Goal: Find specific page/section: Find specific page/section

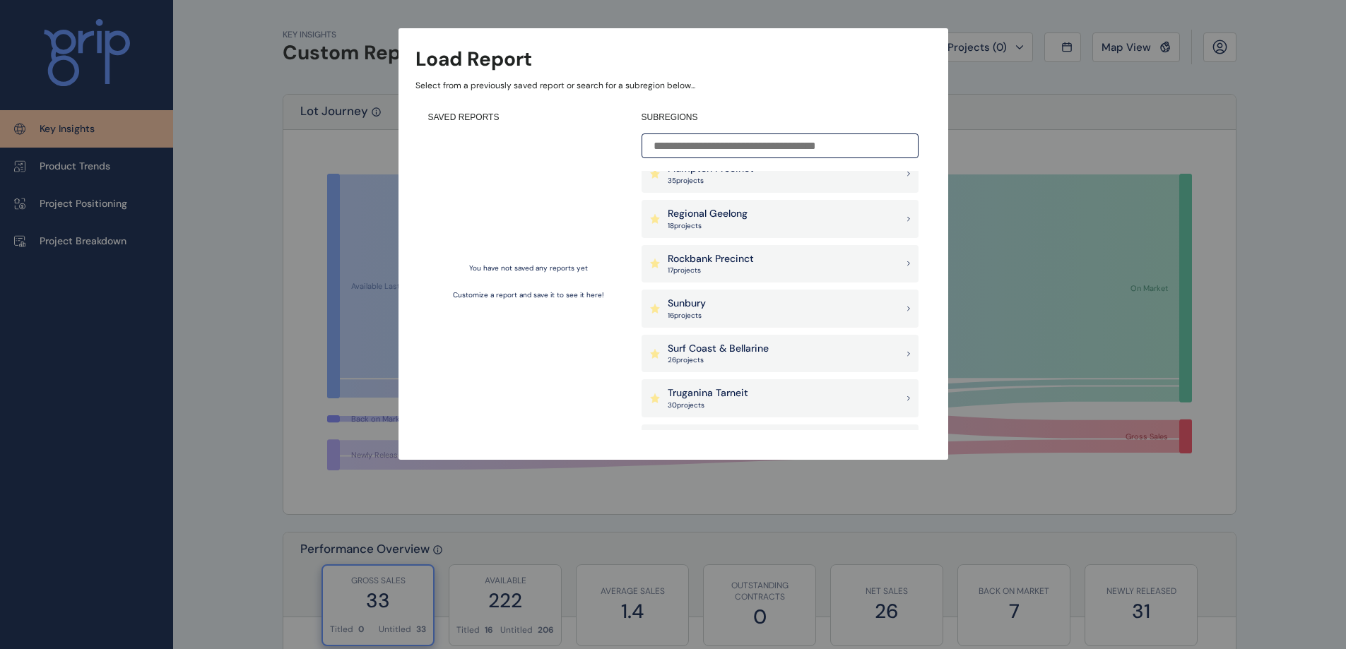
click at [743, 352] on p "Surf Coast & Bellarine" at bounding box center [718, 349] width 101 height 14
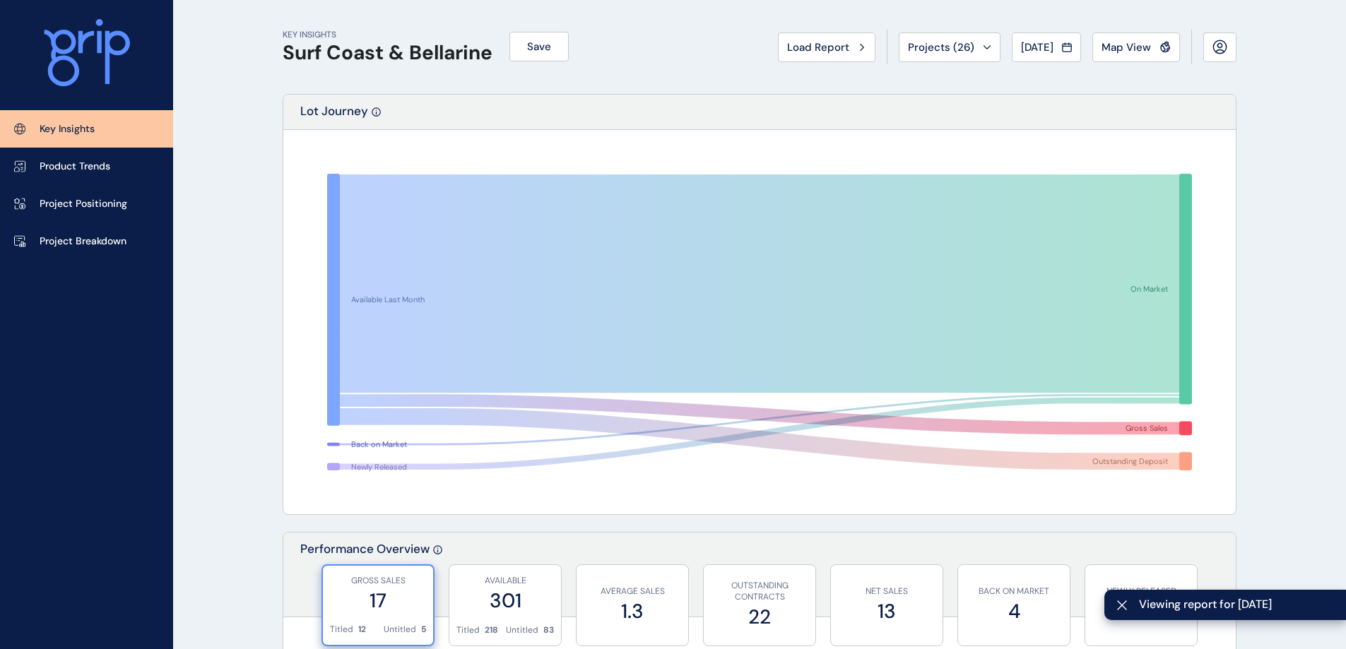
click at [1100, 47] on button "Map View" at bounding box center [1136, 47] width 88 height 30
